Goal: Navigation & Orientation: Find specific page/section

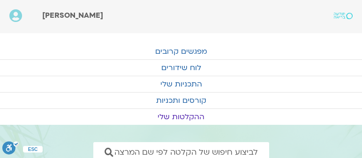
scroll to position [347, 0]
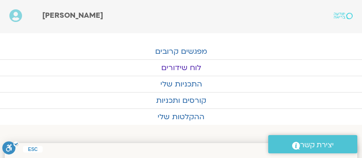
click at [180, 67] on link "לוח שידורים" at bounding box center [181, 68] width 362 height 16
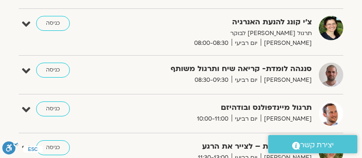
scroll to position [294, 0]
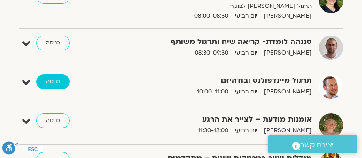
click at [49, 82] on link "כניסה" at bounding box center [53, 81] width 34 height 15
